Goal: Task Accomplishment & Management: Manage account settings

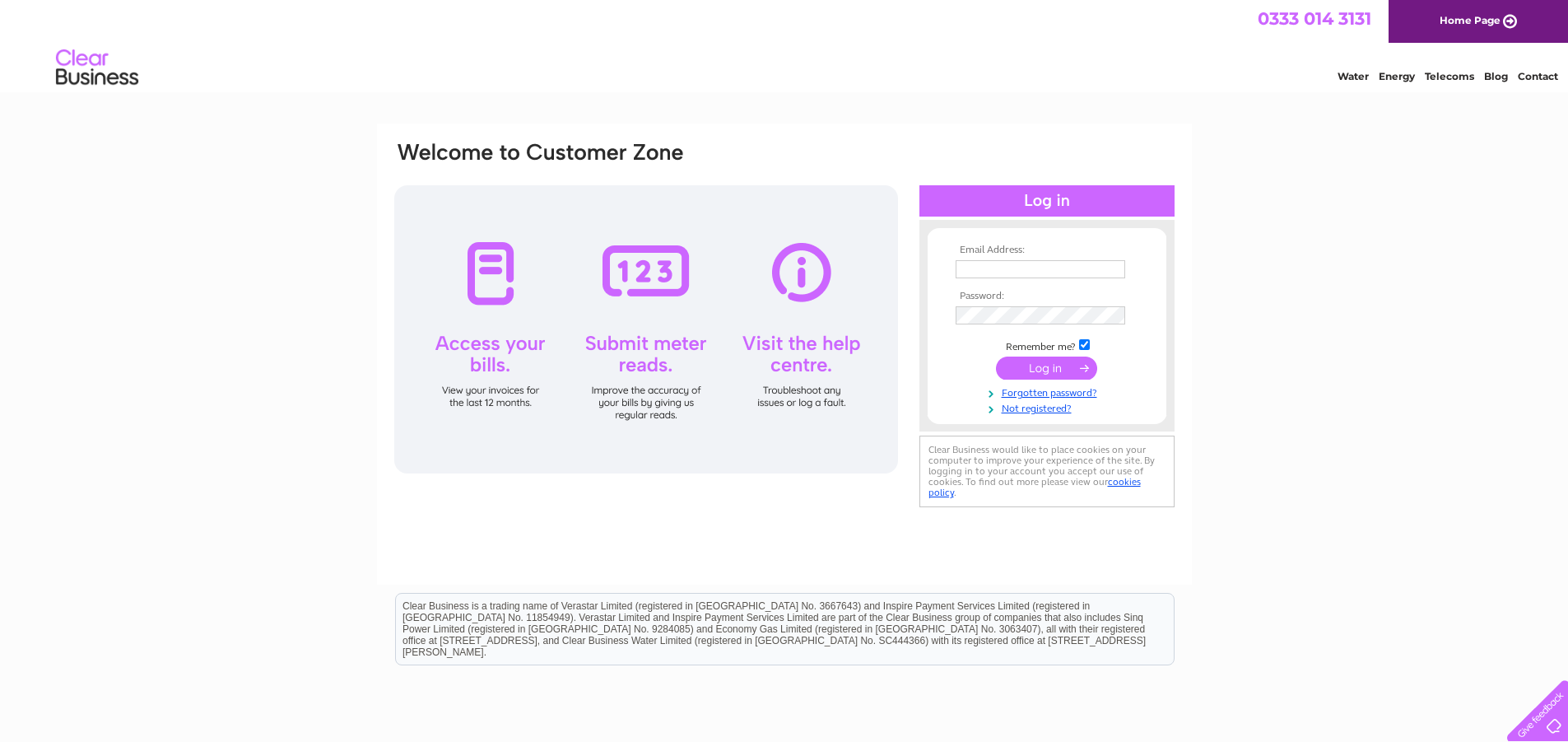
click at [1065, 271] on input "text" at bounding box center [1041, 269] width 170 height 18
click at [999, 275] on input "text" at bounding box center [1042, 270] width 172 height 20
paste input "shalimar.payne@criterionasset.co.uk"
type input "shalimar.payne@criterionasset.co.uk"
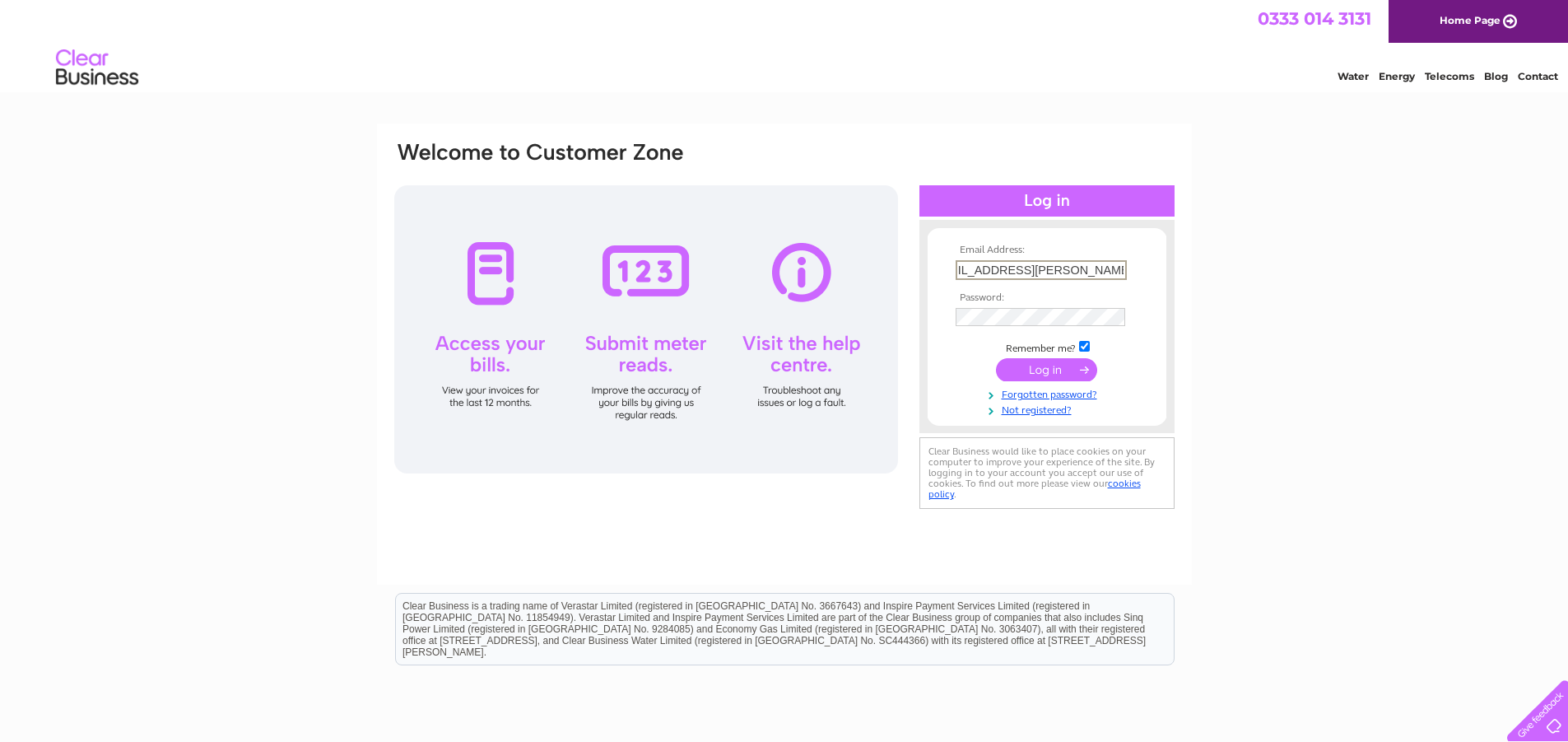
scroll to position [0, 0]
click at [1024, 362] on input "submit" at bounding box center [1046, 370] width 101 height 23
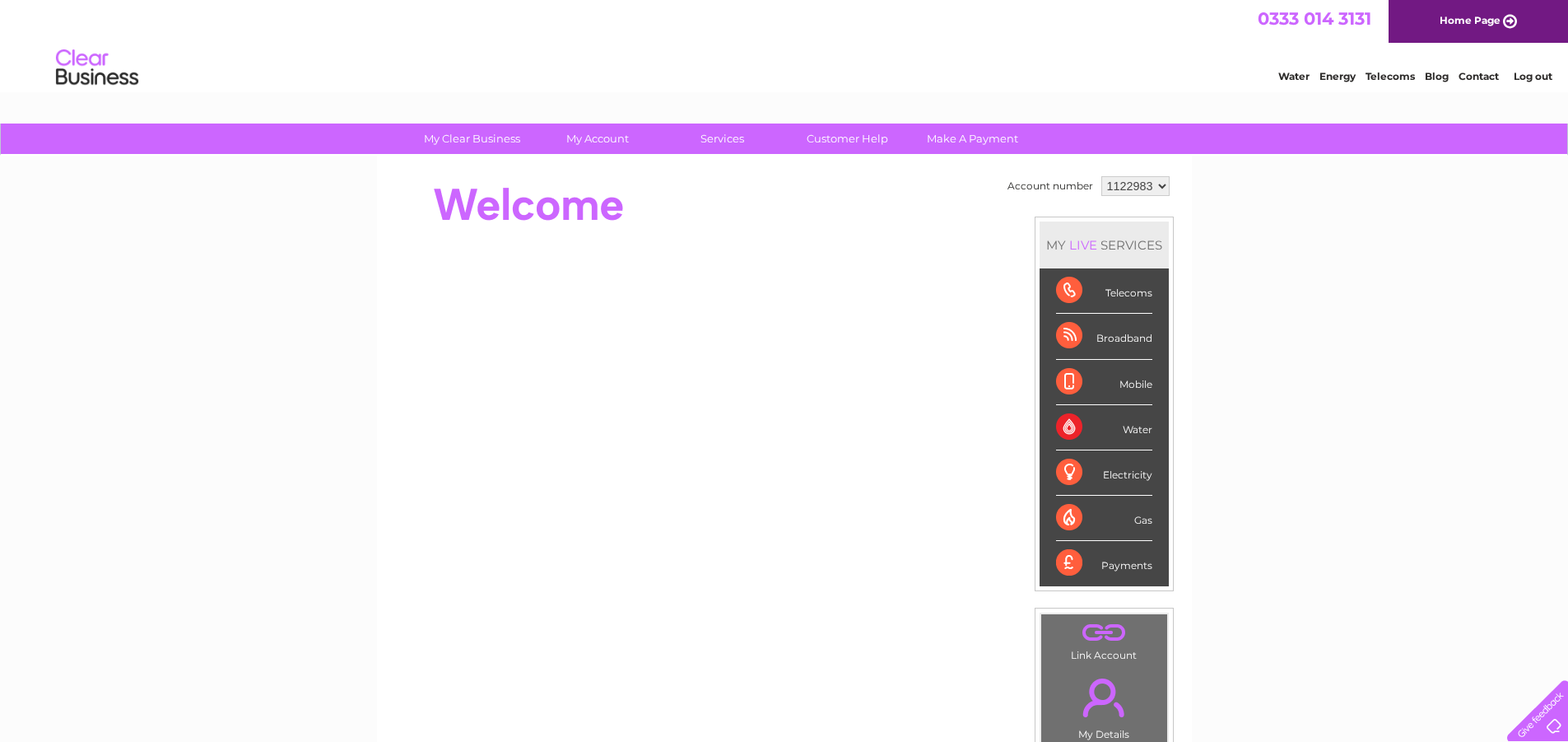
scroll to position [82, 0]
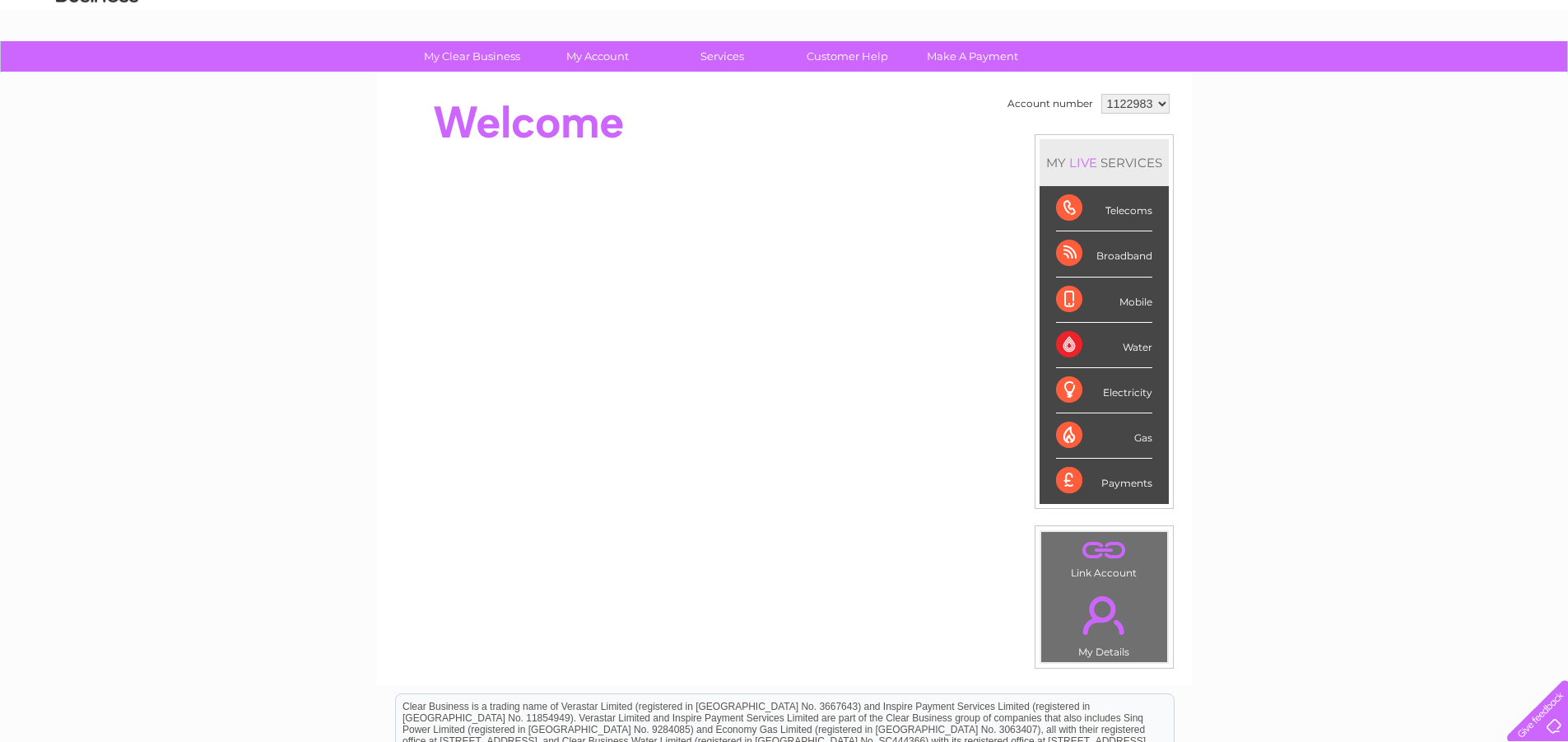
click at [1142, 99] on select "1122983" at bounding box center [1136, 103] width 68 height 20
click at [1238, 151] on div "My Clear Business Login Details My Details My Preferences Link Account My Accou…" at bounding box center [784, 504] width 1568 height 926
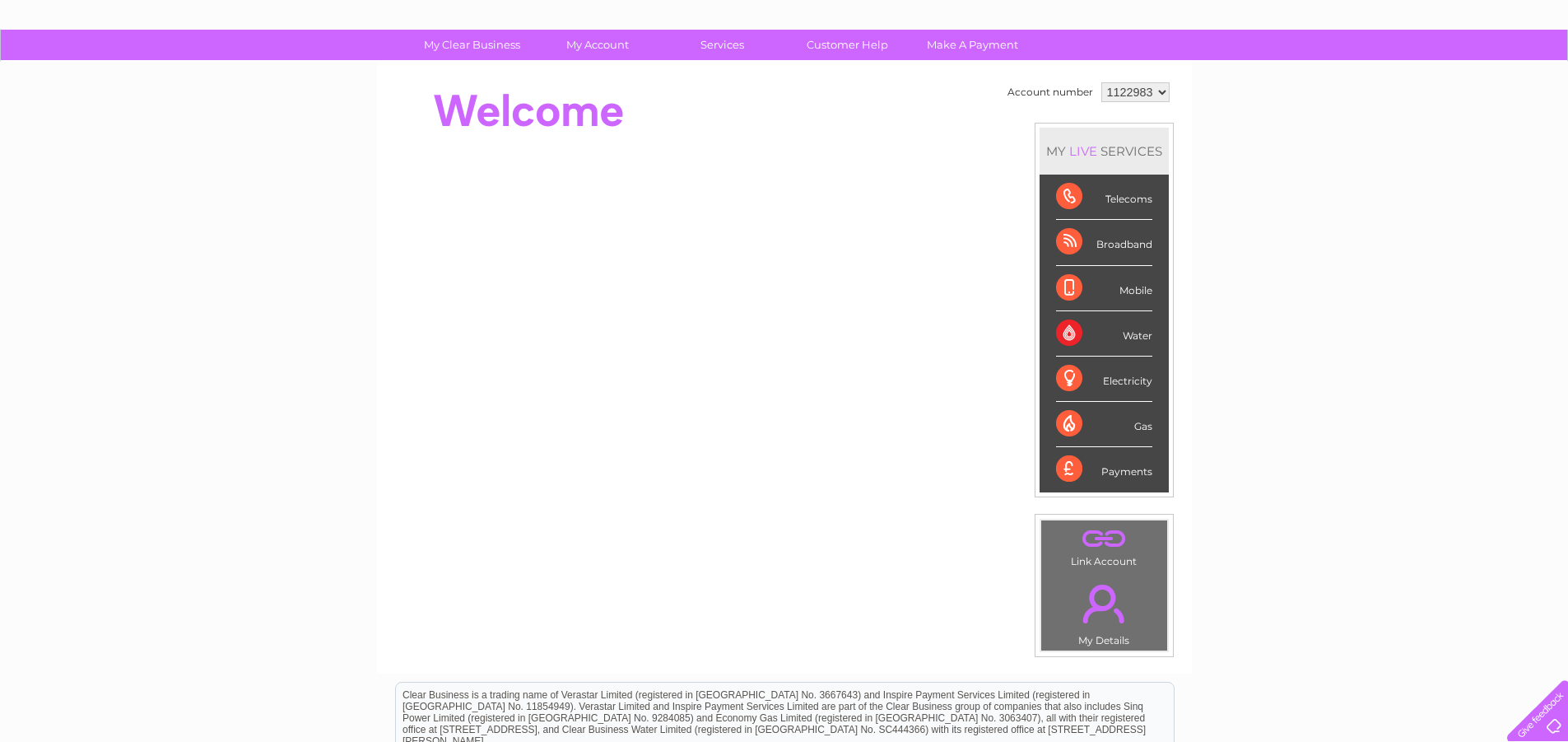
scroll to position [73, 0]
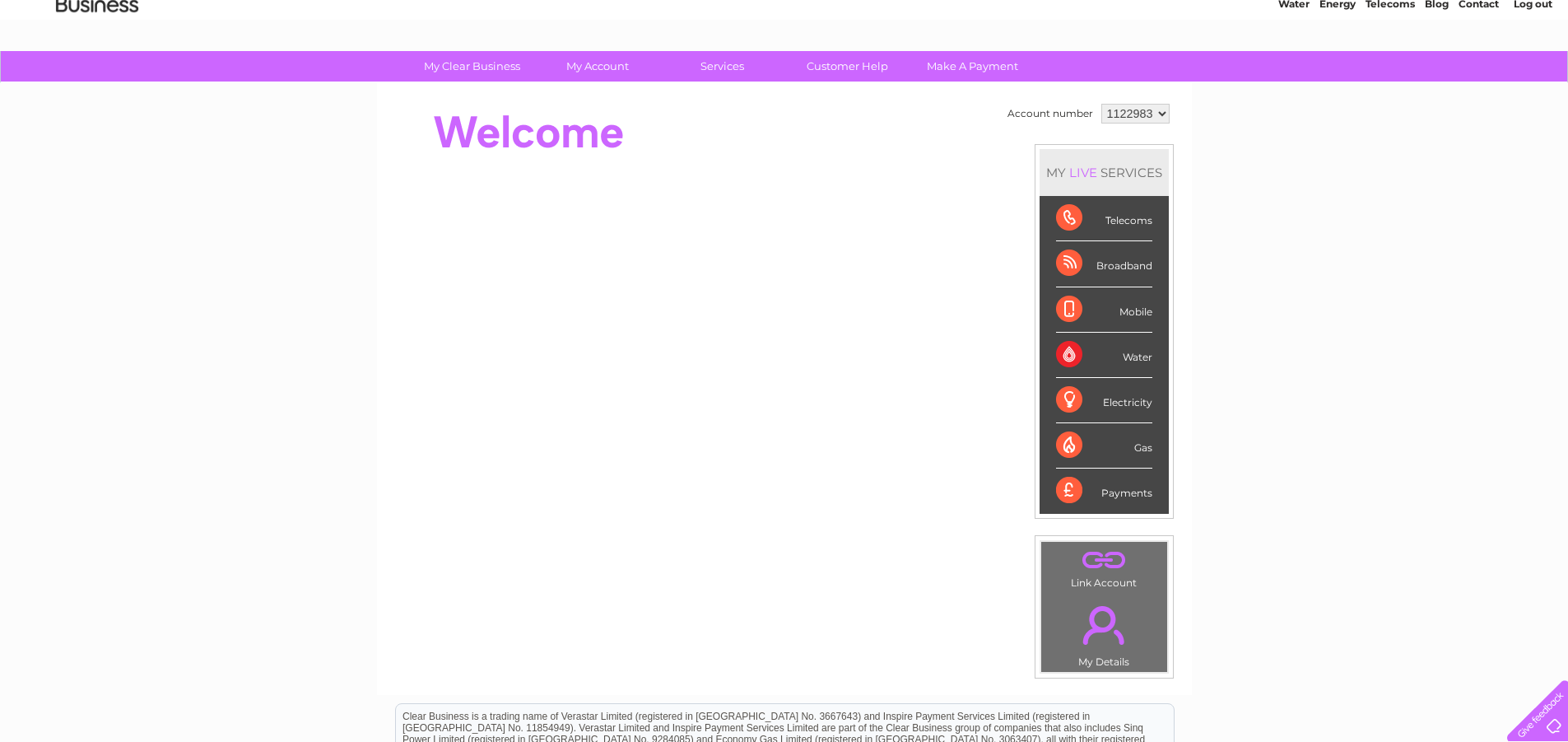
click at [1127, 263] on div "Broadband" at bounding box center [1105, 264] width 96 height 45
click at [1058, 261] on div "Broadband" at bounding box center [1105, 264] width 96 height 45
click at [1149, 119] on select "1122983" at bounding box center [1136, 113] width 68 height 20
click at [1102, 104] on select "1122983" at bounding box center [1136, 113] width 68 height 20
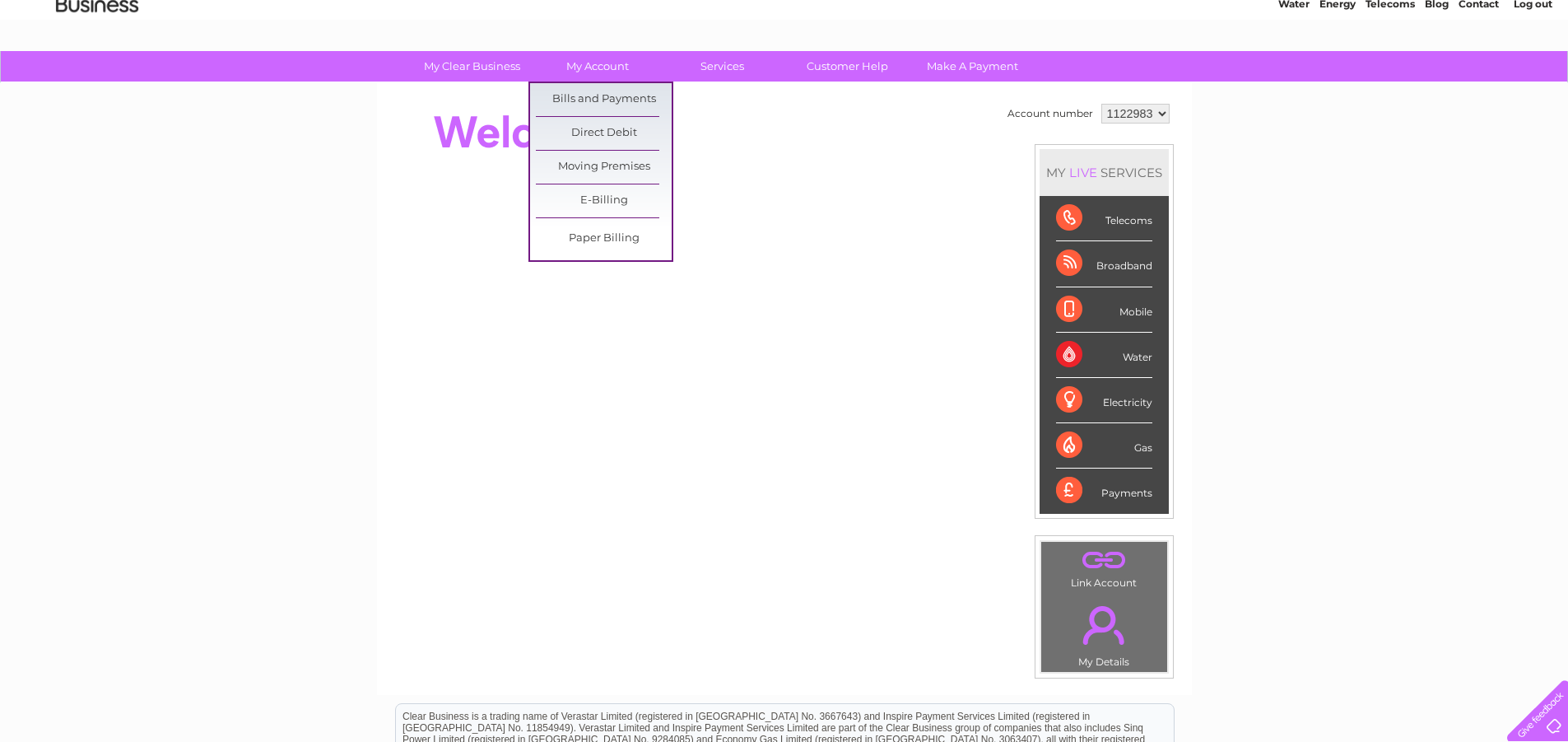
click at [637, 82] on ul "Bills and Payments Direct Debit Moving Premises E-Billing Paper Billing" at bounding box center [601, 171] width 145 height 180
click at [637, 97] on link "Bills and Payments" at bounding box center [604, 99] width 136 height 33
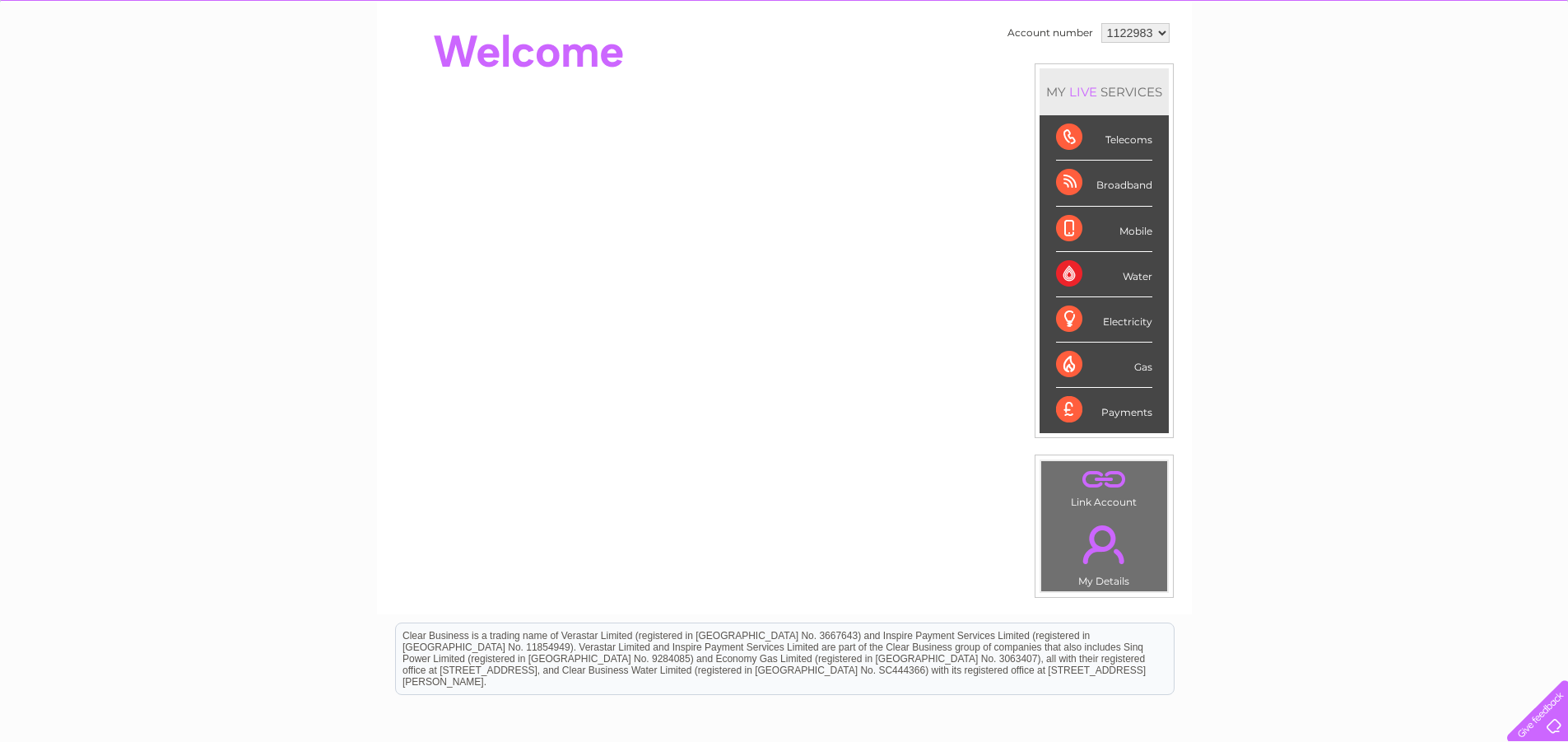
scroll to position [237, 0]
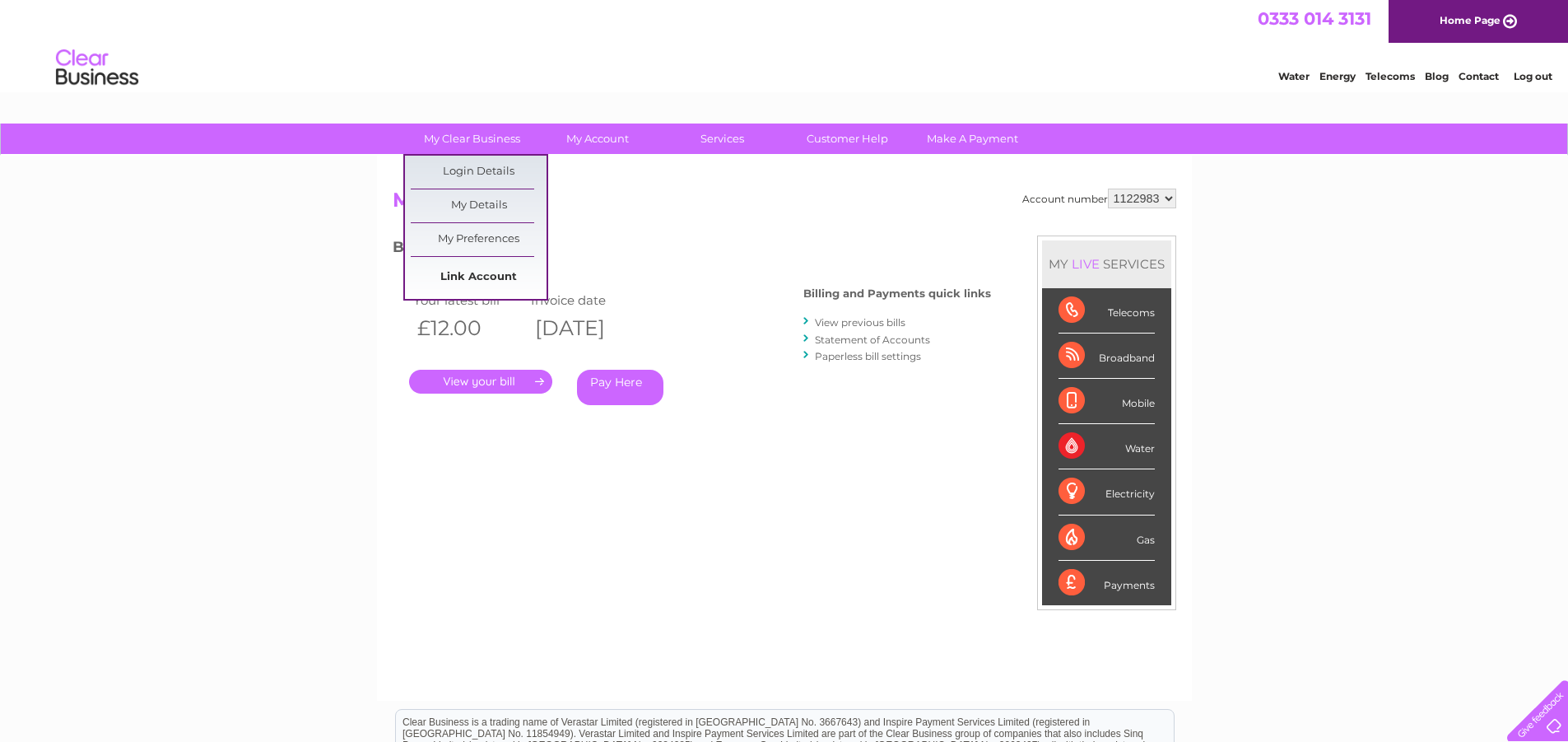
click at [479, 276] on link "Link Account" at bounding box center [478, 278] width 136 height 33
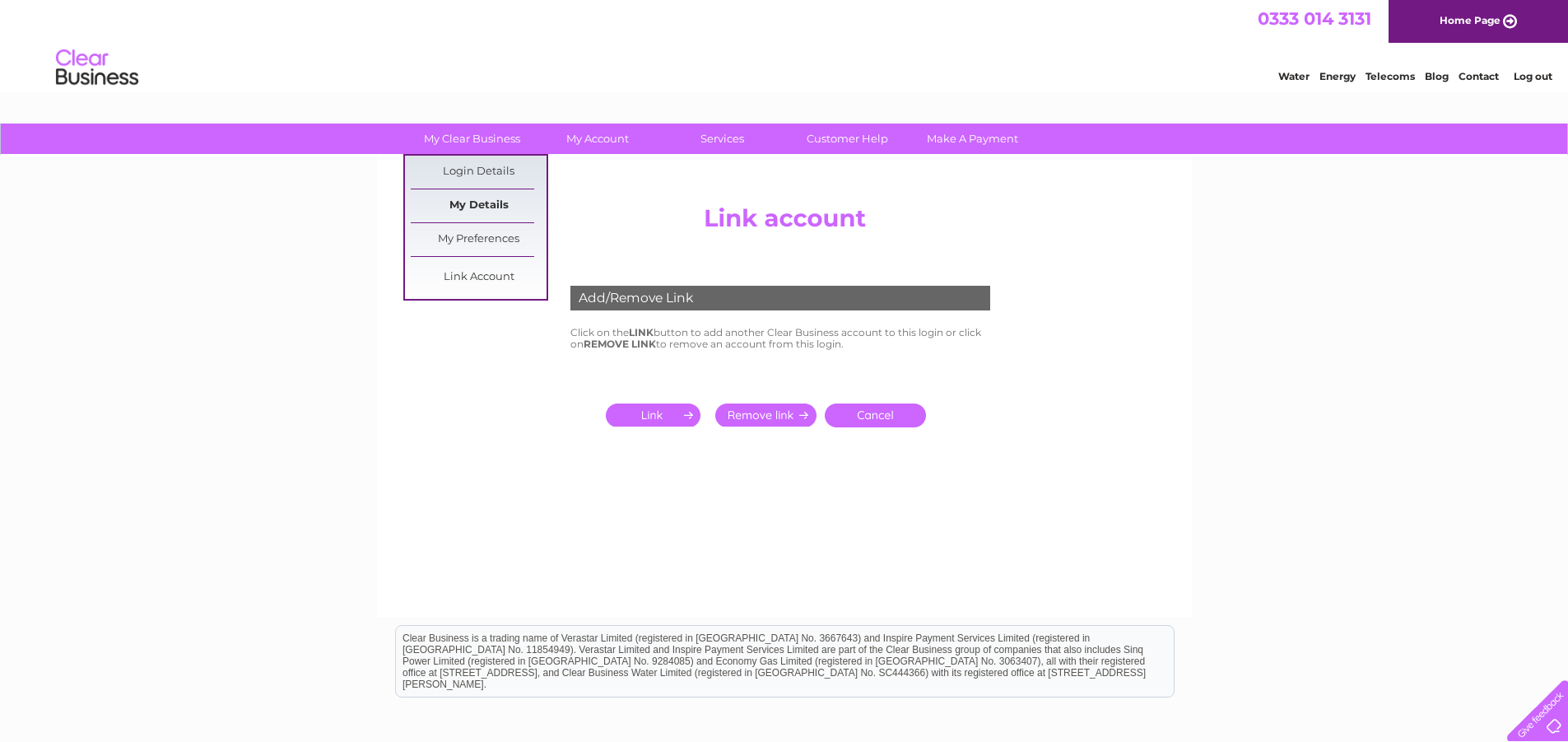
click at [516, 208] on link "My Details" at bounding box center [478, 206] width 136 height 33
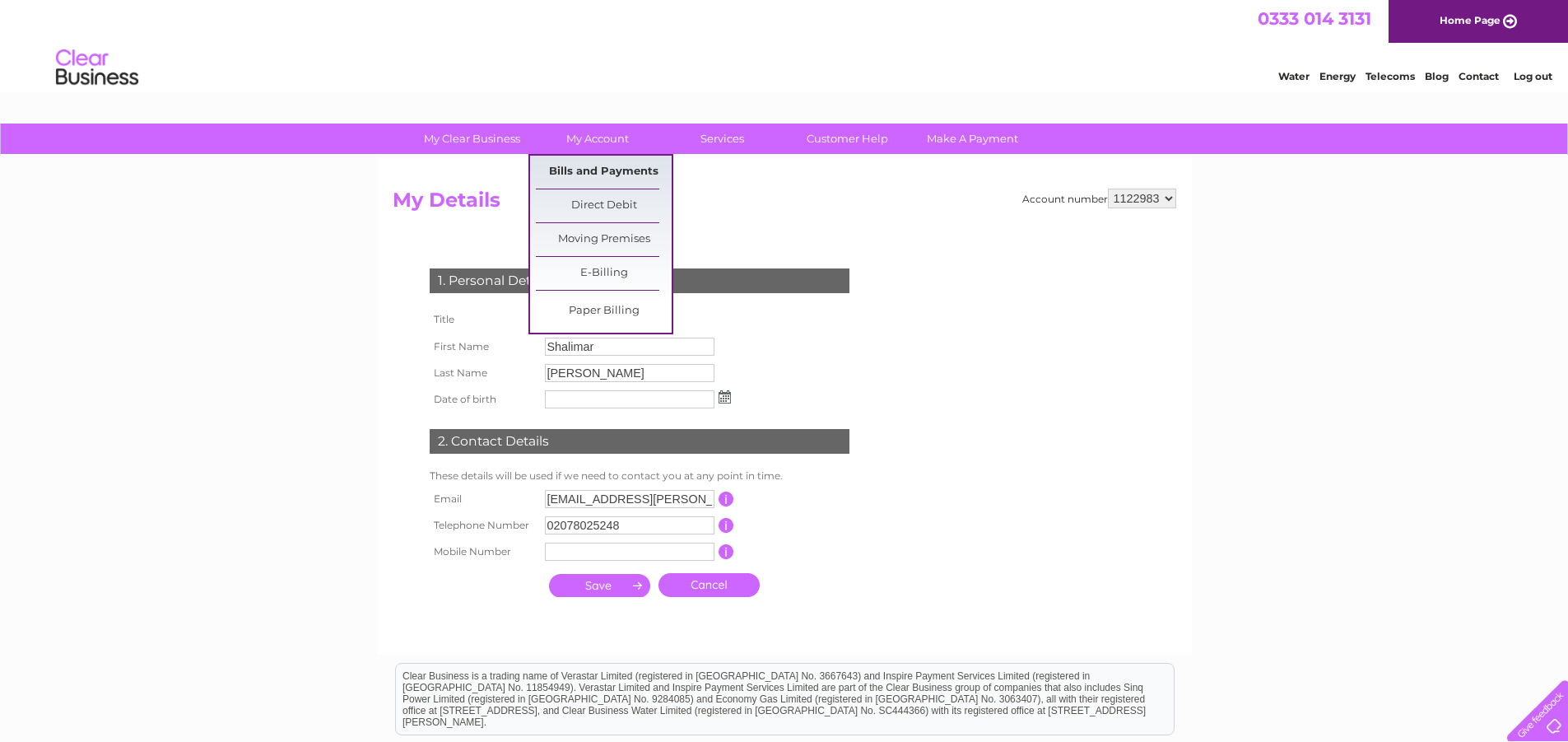
click at [621, 172] on link "Bills and Payments" at bounding box center [604, 172] width 136 height 33
